Goal: Information Seeking & Learning: Learn about a topic

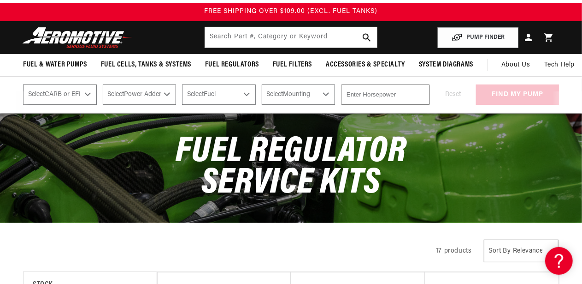
click at [89, 95] on select "Select CARB or EFI Carbureted Fuel Injected" at bounding box center [60, 94] width 74 height 20
select select "Fuel-Injected"
click at [23, 84] on select "Select CARB or EFI Carbureted Fuel Injected" at bounding box center [60, 94] width 74 height 20
select select "Fuel-Injected"
click at [166, 94] on select "Select Power Adder No - Naturally Aspirated Yes - Forced Induction" at bounding box center [140, 94] width 74 height 20
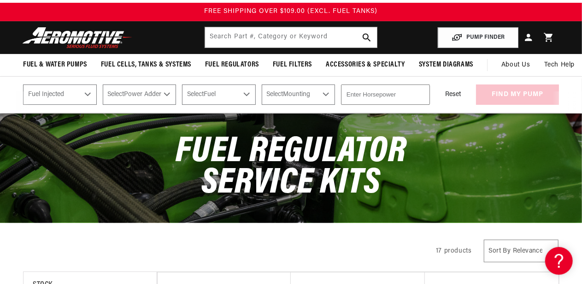
select select "Yes-Forced-Induction"
click at [103, 84] on select "Select Power Adder No - Naturally Aspirated Yes - Forced Induction" at bounding box center [140, 94] width 74 height 20
select select "Yes-Forced-Induction"
click at [253, 92] on select "Select Fuel E85 Gas" at bounding box center [219, 94] width 74 height 20
select select "Gas"
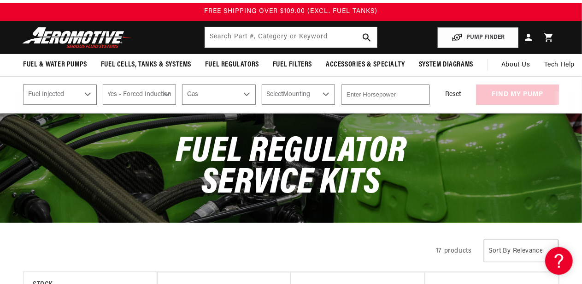
click at [184, 84] on select "Select Fuel E85 Gas" at bounding box center [219, 94] width 74 height 20
select select "Gas"
click at [310, 95] on select "Select Mounting External In-Tank" at bounding box center [299, 94] width 74 height 20
select select "External"
click at [264, 84] on select "Select Mounting External In-Tank" at bounding box center [299, 94] width 74 height 20
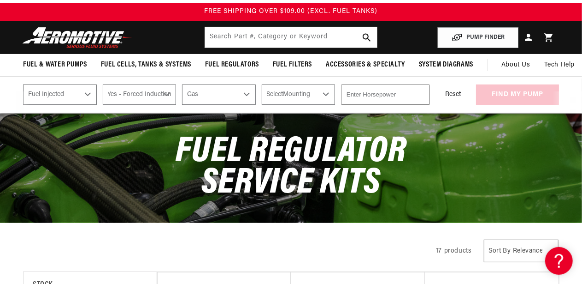
select select "External"
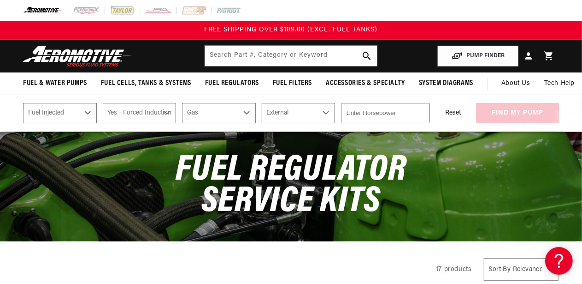
click at [414, 115] on input "number" at bounding box center [385, 113] width 89 height 20
click at [422, 113] on input "-1" at bounding box center [385, 113] width 89 height 20
click at [422, 113] on input "-2" at bounding box center [385, 113] width 89 height 20
drag, startPoint x: 422, startPoint y: 113, endPoint x: 401, endPoint y: 113, distance: 21.2
click at [401, 113] on input "-10" at bounding box center [385, 113] width 89 height 20
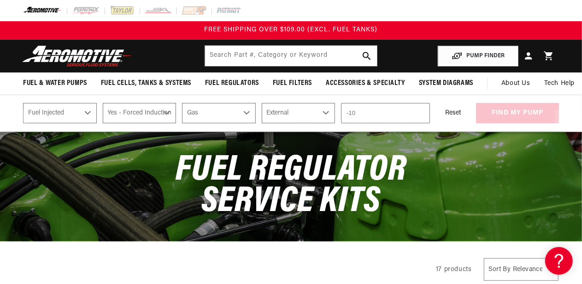
click at [401, 113] on input "-10" at bounding box center [385, 113] width 89 height 20
click at [401, 112] on input "-10" at bounding box center [385, 113] width 89 height 20
type input "-1"
type input "4"
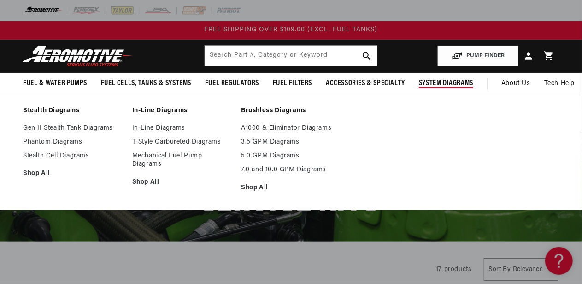
type input "350"
click at [439, 93] on summary "System Diagrams" at bounding box center [446, 83] width 68 height 22
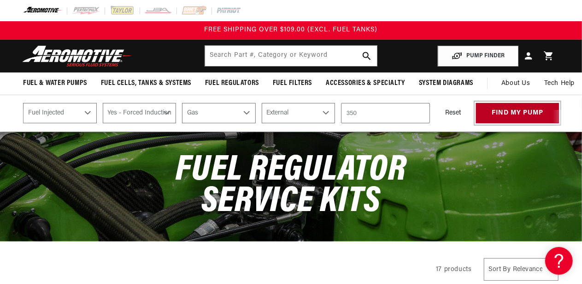
click at [509, 111] on button "find my pump" at bounding box center [517, 113] width 83 height 21
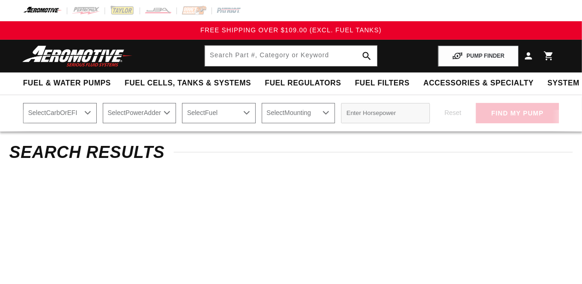
select select "Fuel-Injected"
select select "Yes-Forced-Induction"
select select "Gas"
select select "External"
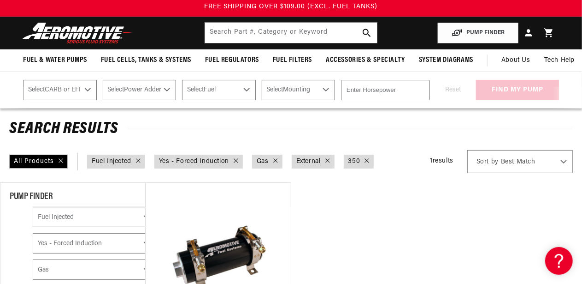
scroll to position [18, 0]
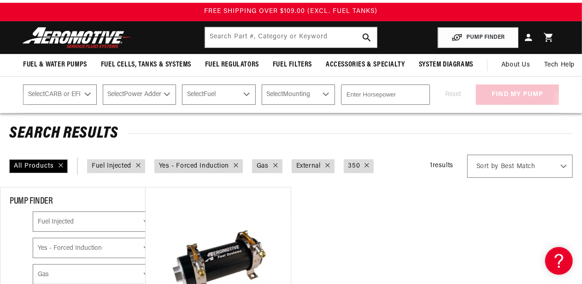
click at [87, 94] on select "Select CARB or EFI [GEOGRAPHIC_DATA] Fuel Injected" at bounding box center [60, 94] width 74 height 20
select select "Fuel-Injected"
click at [23, 84] on select "Select CARB or EFI [GEOGRAPHIC_DATA] Fuel Injected" at bounding box center [60, 94] width 74 height 20
select select "Fuel-Injected"
click at [160, 97] on select "Select Power Adder No - Naturally Aspirated Yes - Forced Induction" at bounding box center [140, 94] width 74 height 20
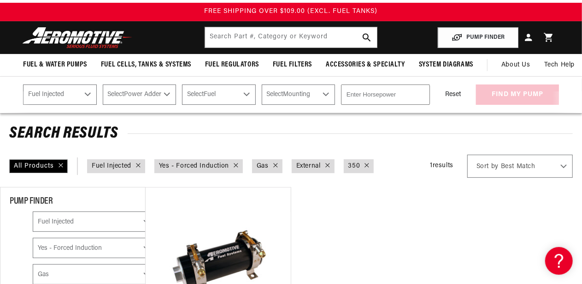
select select "Yes-Forced-Induction"
click at [103, 84] on select "Select Power Adder No - Naturally Aspirated Yes - Forced Induction" at bounding box center [140, 94] width 74 height 20
select select "Yes-Forced-Induction"
click at [250, 89] on select "Select Fuel E85 Gas" at bounding box center [219, 94] width 74 height 20
select select "Gas"
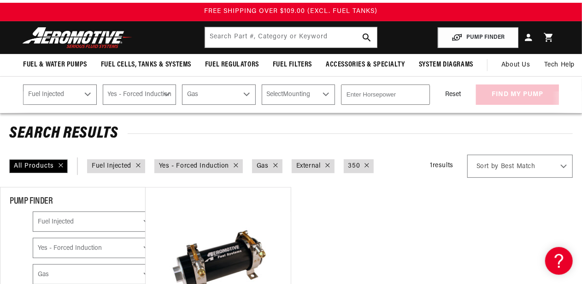
click at [184, 84] on select "Select Fuel E85 Gas" at bounding box center [219, 94] width 74 height 20
select select "Gas"
click at [325, 95] on select "Select Mounting External In-Tank" at bounding box center [299, 94] width 74 height 20
select select "External"
click at [264, 84] on select "Select Mounting External In-Tank" at bounding box center [299, 94] width 74 height 20
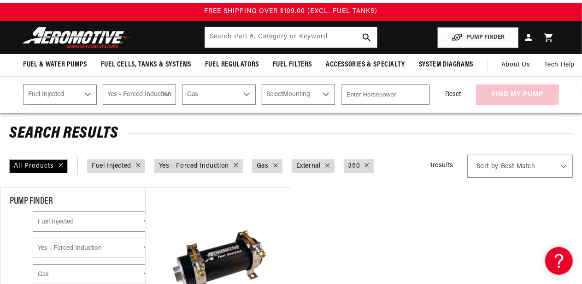
select select "External"
click at [411, 93] on input "number" at bounding box center [385, 94] width 89 height 20
type input "400"
click at [446, 106] on div "PUMP FINDER Select CARB or EFI Carbureted Fuel Injected Select Power Adder No -…" at bounding box center [291, 94] width 582 height 37
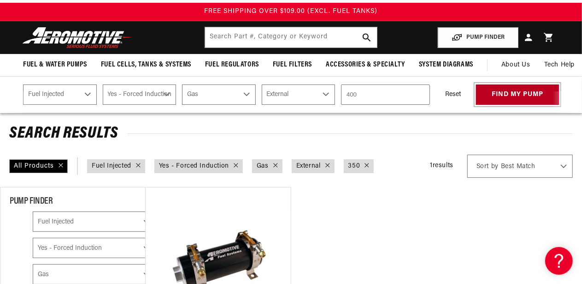
click at [499, 94] on button "find my pump" at bounding box center [517, 94] width 83 height 21
select select "Fuel-Injected"
select select "Yes-Forced-Induction"
select select "Gas"
select select "External"
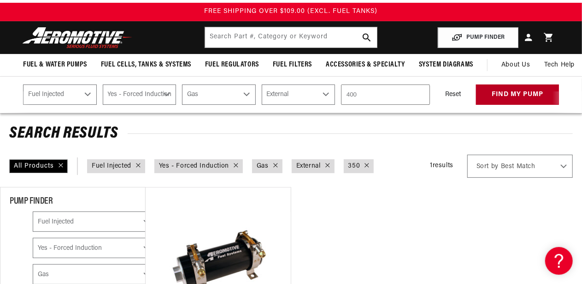
select select "Fuel-Injected"
select select "Yes-Forced-Induction"
select select "Gas"
select select "External"
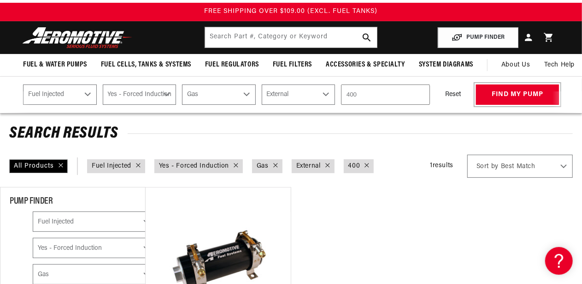
click at [499, 94] on button "find my pump" at bounding box center [517, 94] width 83 height 21
click at [455, 109] on div "PUMP FINDER Select CARB or EFI Carbureted Fuel Injected Select Power Adder No -…" at bounding box center [291, 94] width 582 height 37
click at [503, 98] on button "find my pump" at bounding box center [517, 94] width 83 height 21
click at [443, 98] on button "Reset" at bounding box center [453, 94] width 34 height 20
select select "CARB or EFI"
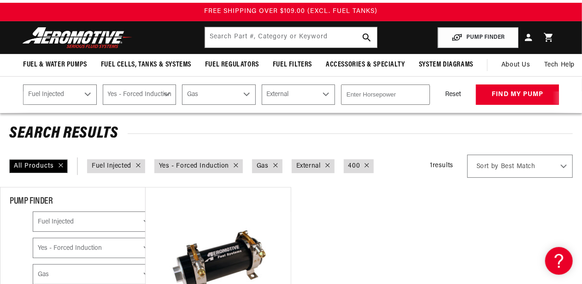
select select "Power Adder"
select select "Fuel"
select select "Mounting"
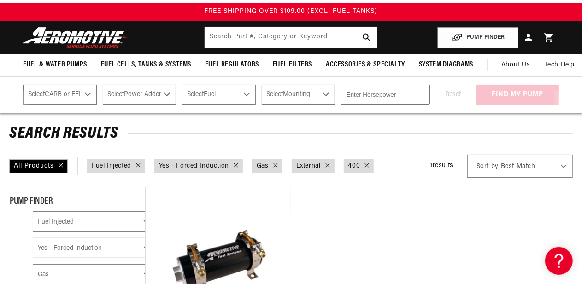
click at [443, 106] on div "PUMP FINDER Select CARB or EFI Carbureted Fuel Injected Select Power Adder No -…" at bounding box center [291, 94] width 582 height 37
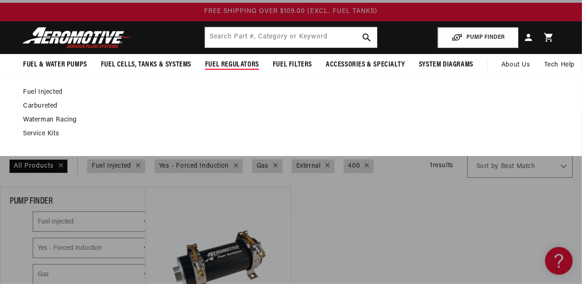
click at [52, 90] on link "Fuel Injected" at bounding box center [286, 92] width 527 height 8
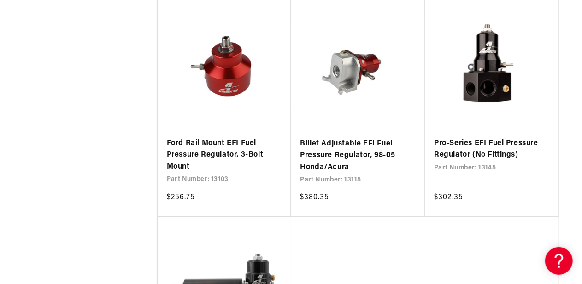
scroll to position [1767, 0]
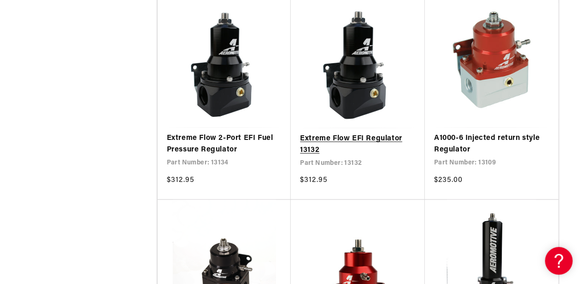
scroll to position [734, 0]
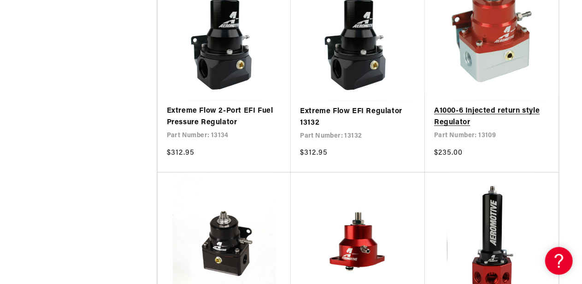
click at [493, 105] on link "A1000-6 Injected return style Regulator" at bounding box center [491, 117] width 115 height 24
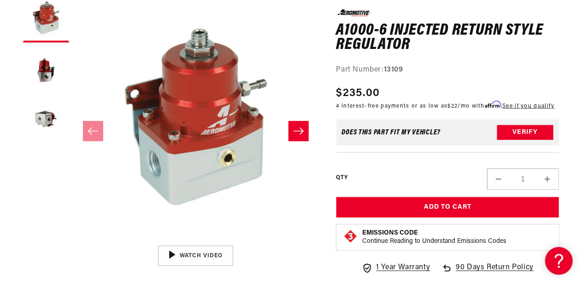
scroll to position [133, 0]
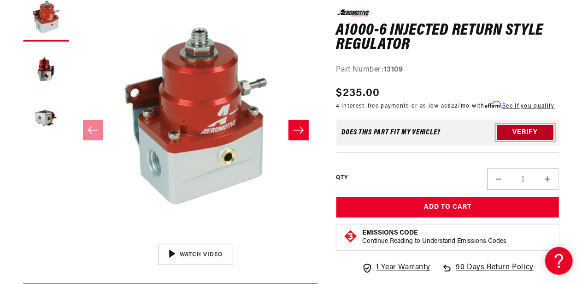
click at [509, 136] on button "Verify" at bounding box center [525, 132] width 56 height 15
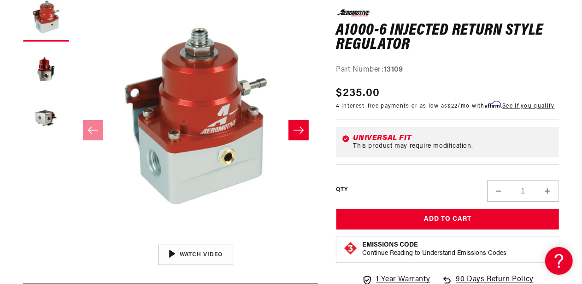
click at [449, 136] on div "Universal Fit This product may require modification." at bounding box center [448, 142] width 223 height 30
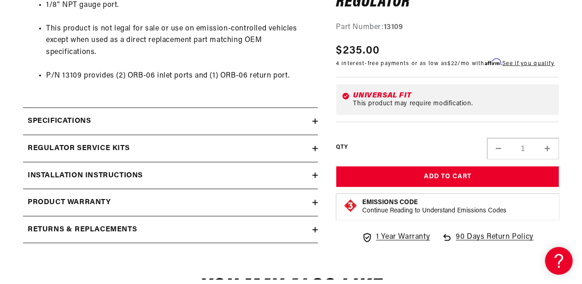
scroll to position [594, 0]
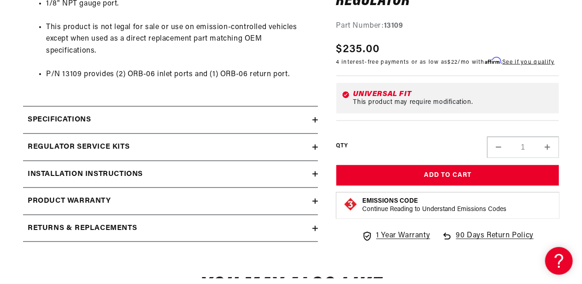
click at [304, 171] on div "Installation Instructions" at bounding box center [168, 174] width 290 height 12
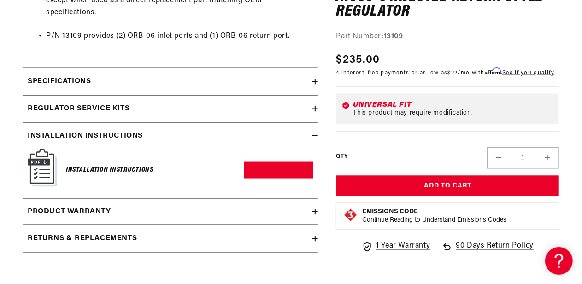
scroll to position [631, 0]
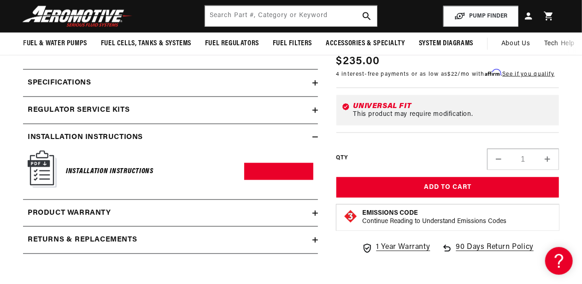
click at [276, 108] on div "Regulator Service Kits" at bounding box center [168, 110] width 290 height 12
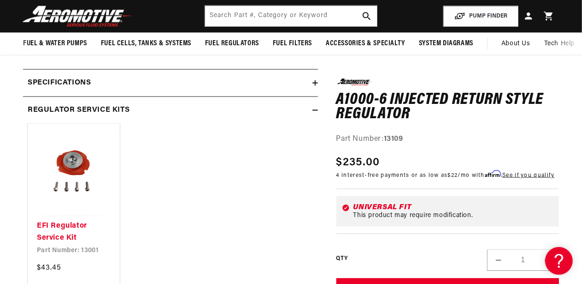
click at [272, 85] on div "Specifications" at bounding box center [168, 83] width 290 height 12
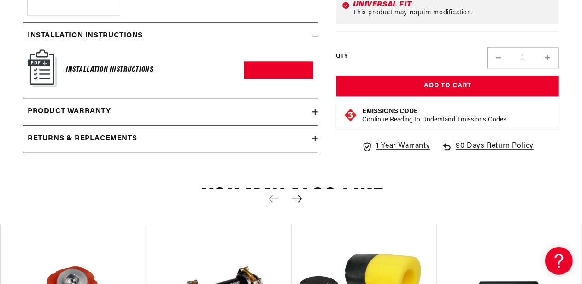
scroll to position [1184, 0]
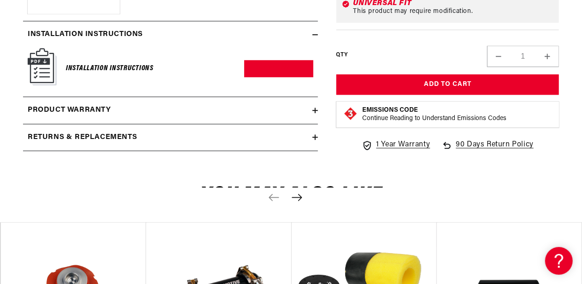
click at [277, 101] on summary "Product warranty" at bounding box center [170, 110] width 295 height 27
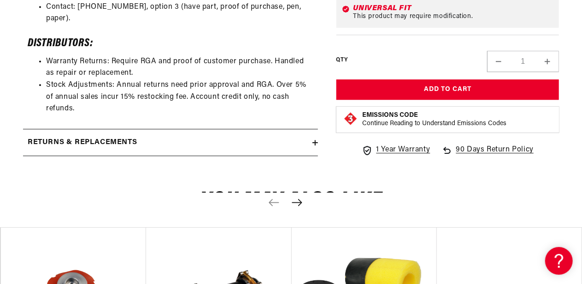
scroll to position [1405, 0]
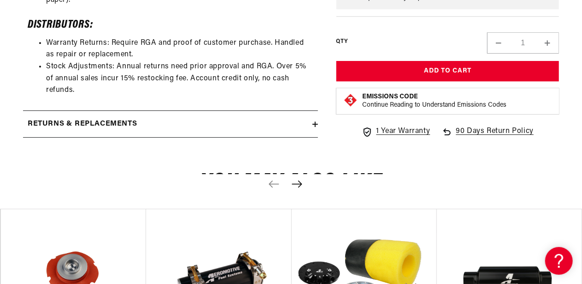
click at [277, 118] on div "Returns & replacements" at bounding box center [168, 124] width 290 height 12
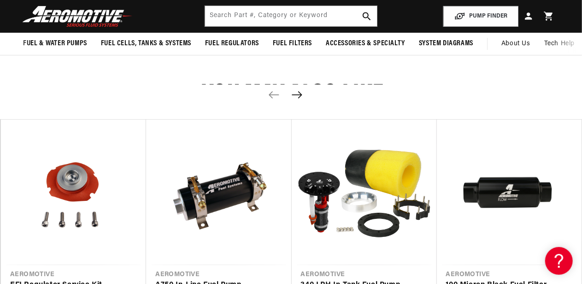
scroll to position [1830, 0]
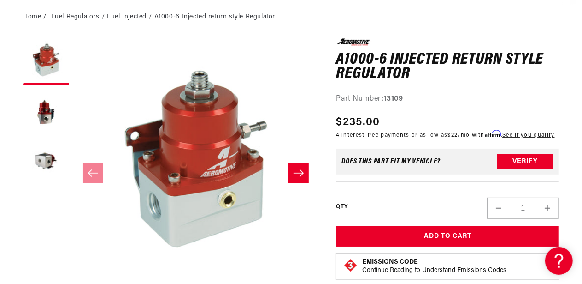
scroll to position [91, 0]
